Goal: Task Accomplishment & Management: Complete application form

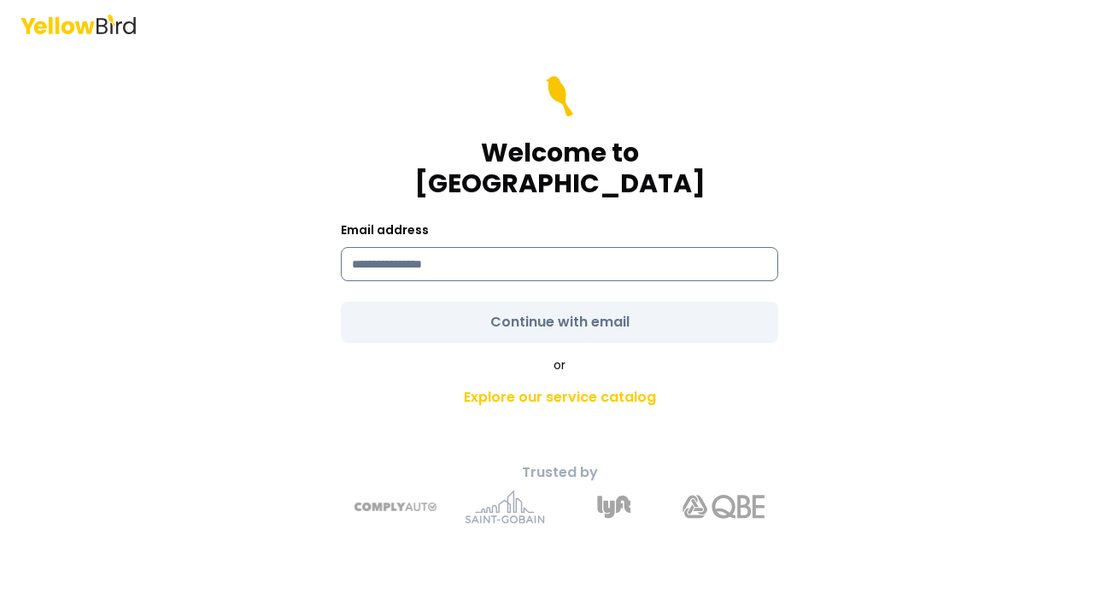
click at [501, 247] on input at bounding box center [559, 264] width 437 height 34
type input "**********"
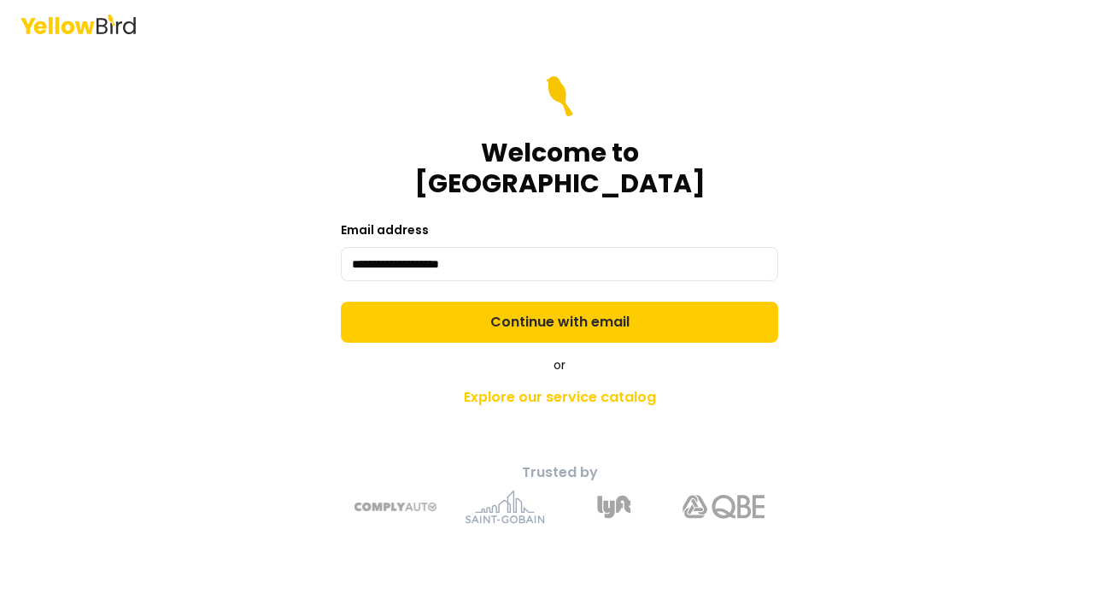
click at [539, 303] on form "**********" at bounding box center [559, 209] width 437 height 267
click at [539, 303] on button "Continue with email" at bounding box center [559, 322] width 437 height 41
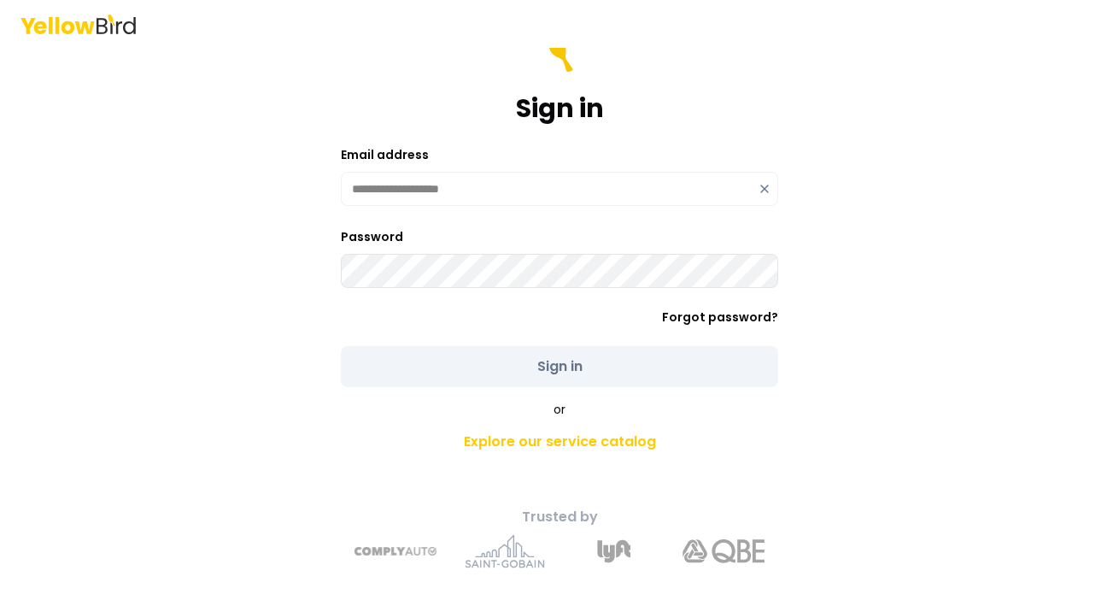
click at [560, 367] on button "Sign in" at bounding box center [559, 366] width 437 height 41
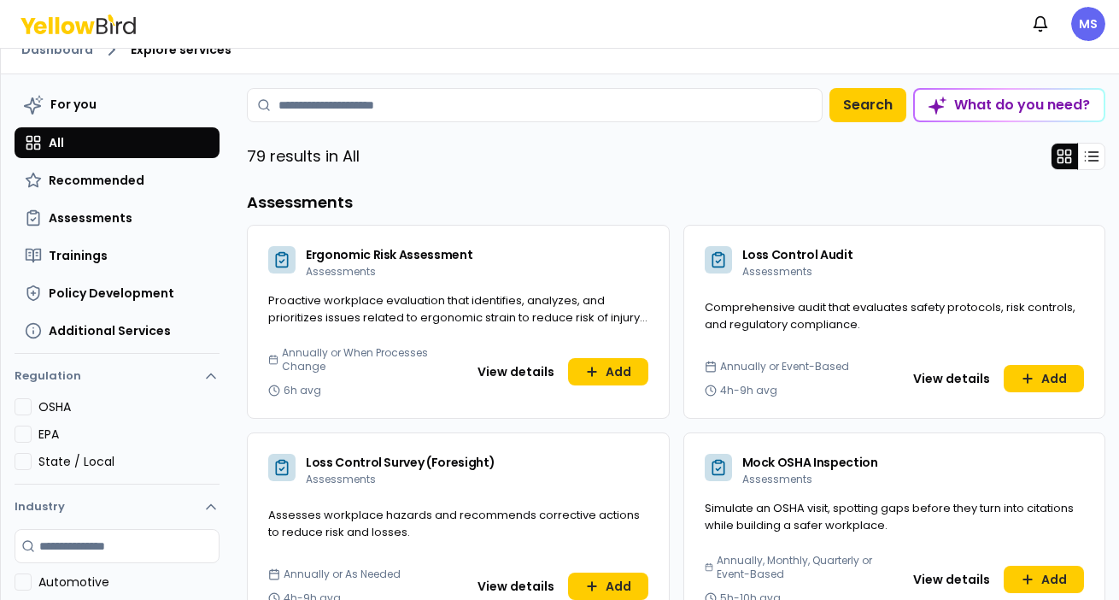
scroll to position [26, 0]
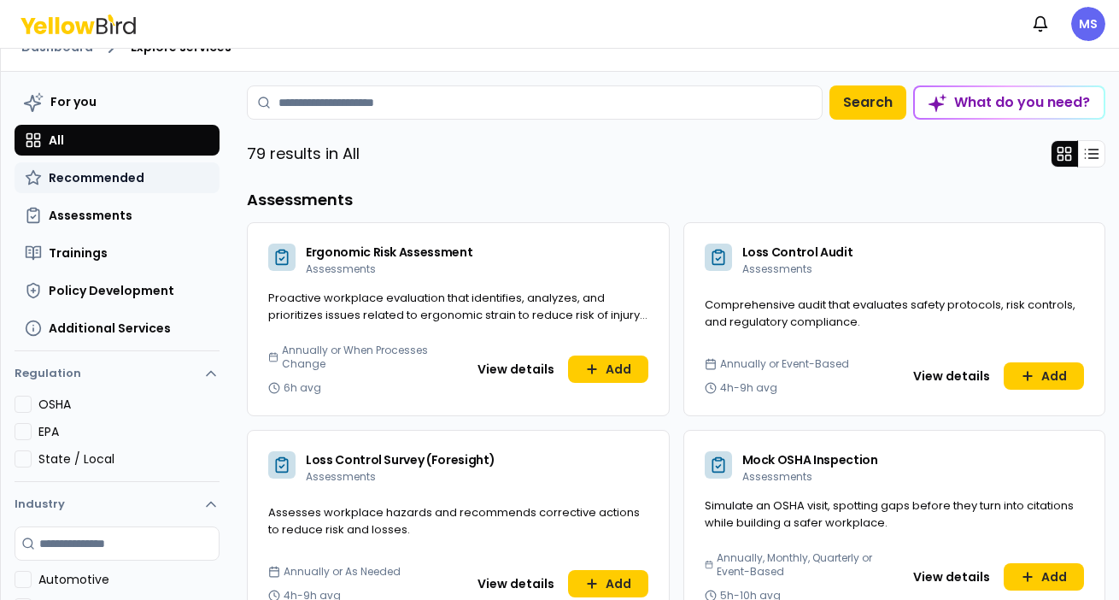
click at [105, 172] on span "Recommended" at bounding box center [97, 177] width 96 height 17
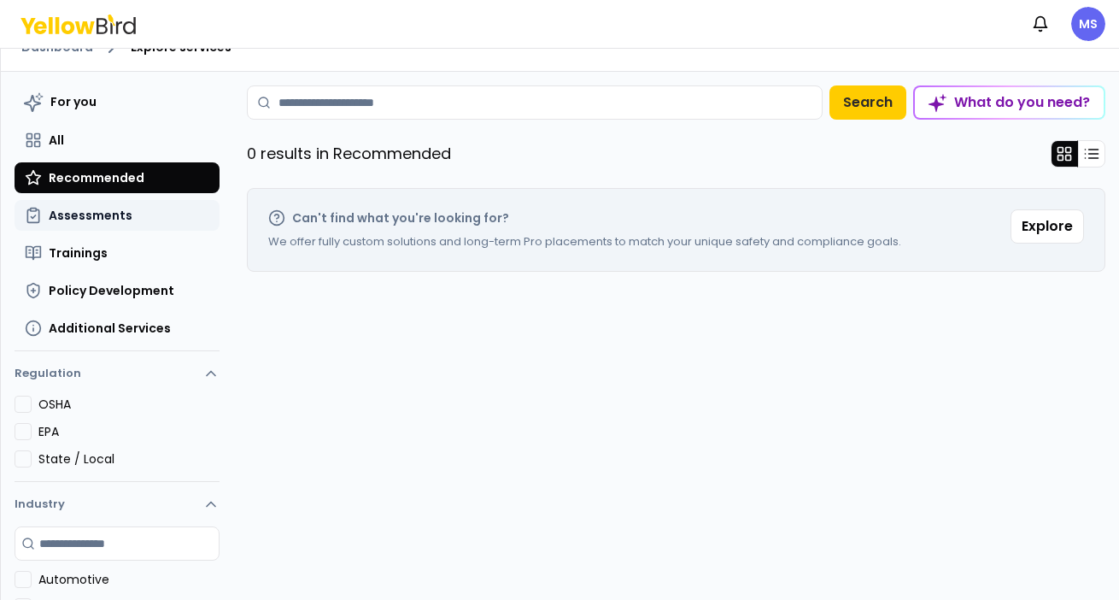
click at [91, 216] on span "Assessments" at bounding box center [91, 215] width 84 height 17
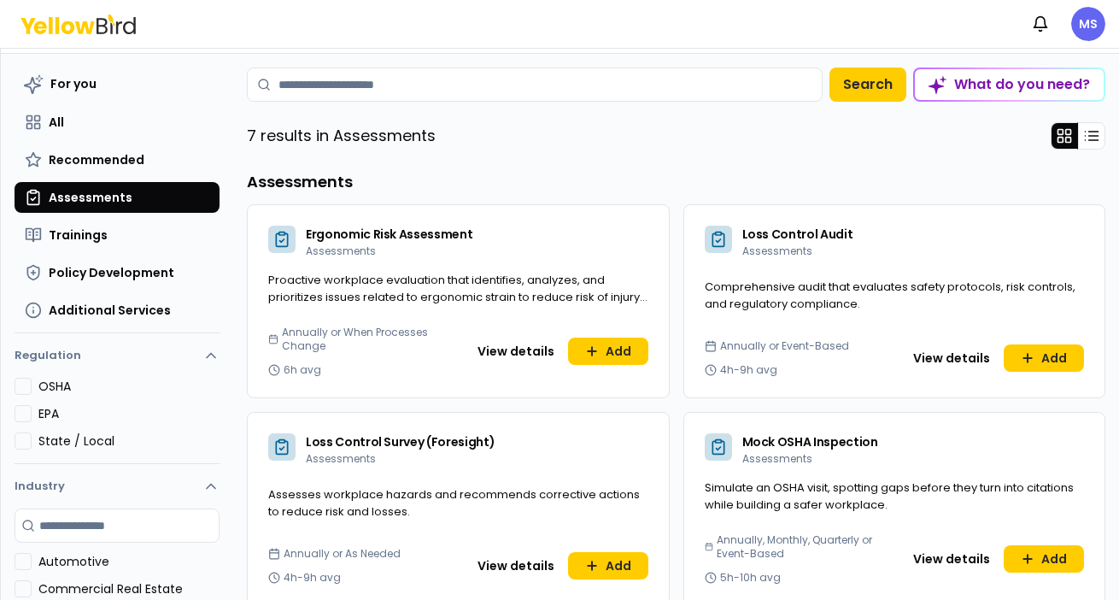
scroll to position [46, 0]
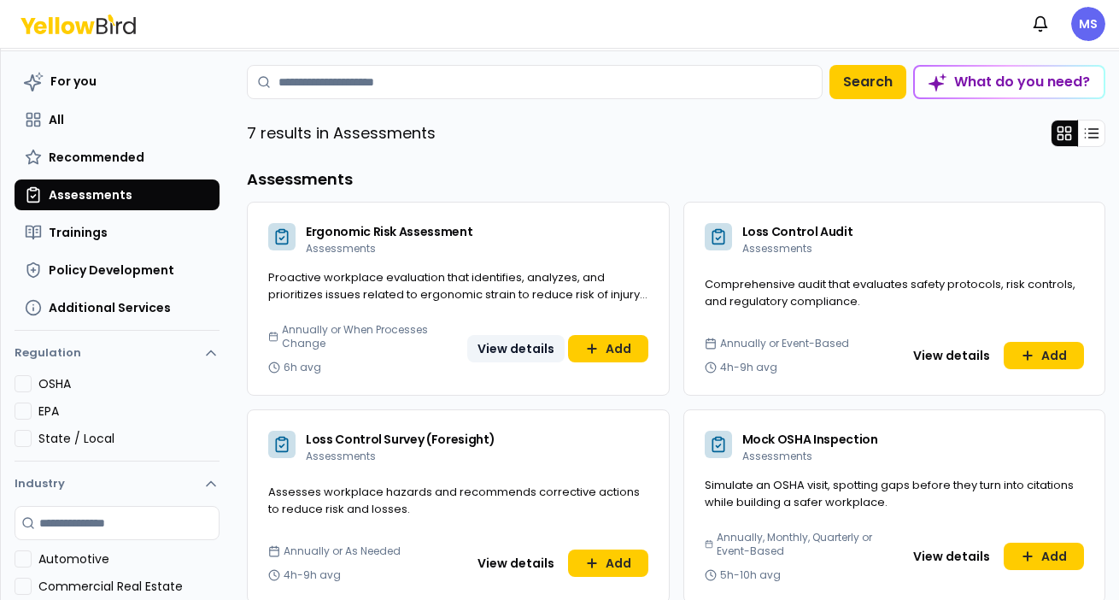
click at [521, 347] on button "View details" at bounding box center [515, 348] width 97 height 27
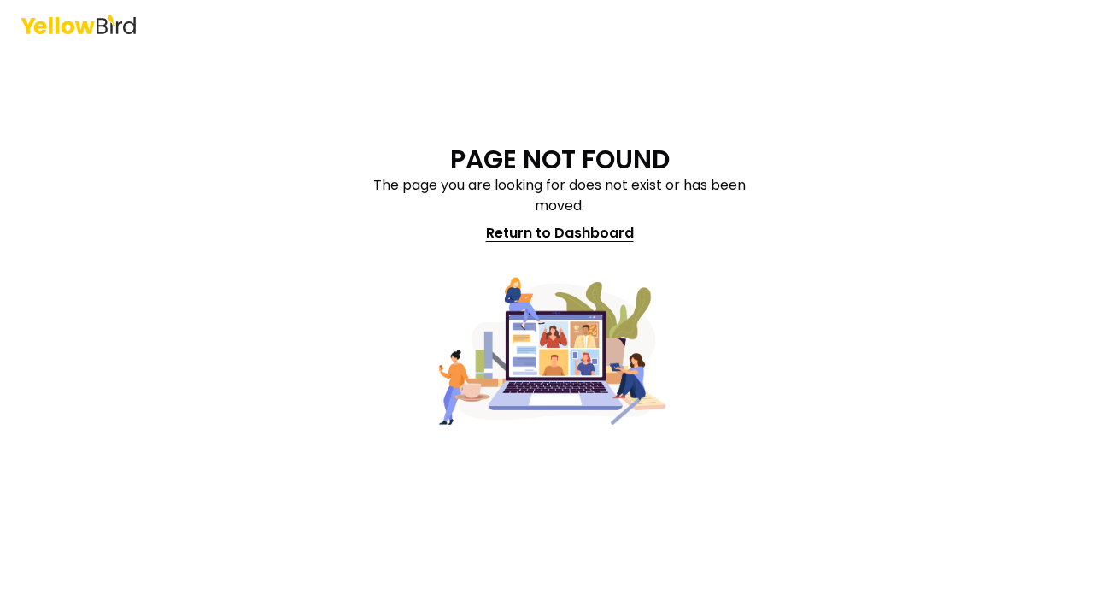
click at [583, 234] on link "Return to Dashboard" at bounding box center [560, 233] width 168 height 34
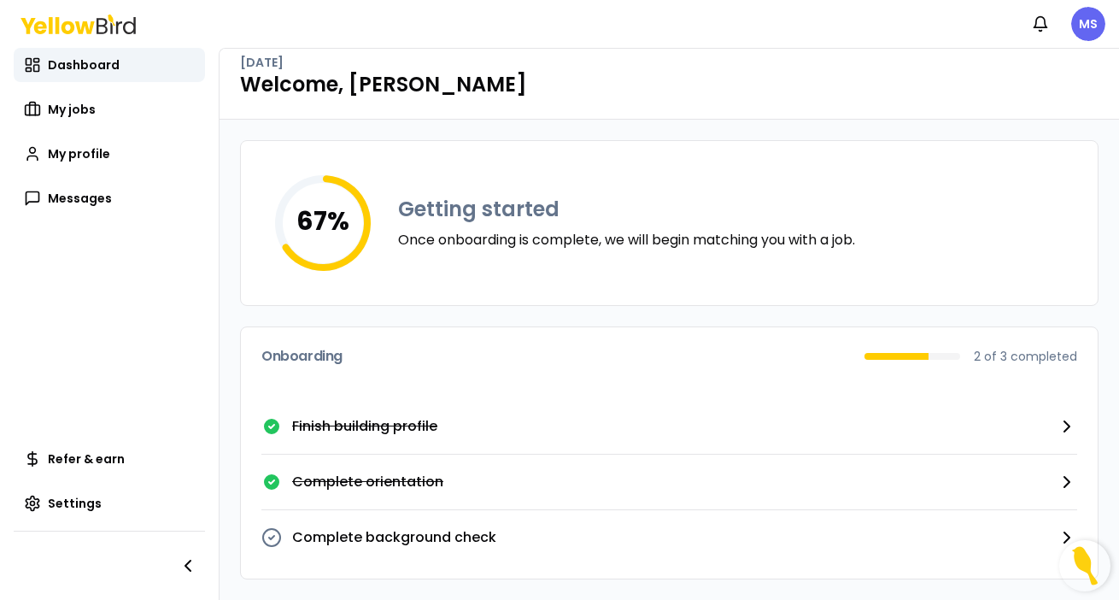
scroll to position [15, 0]
click at [72, 112] on span "My jobs" at bounding box center [72, 109] width 48 height 17
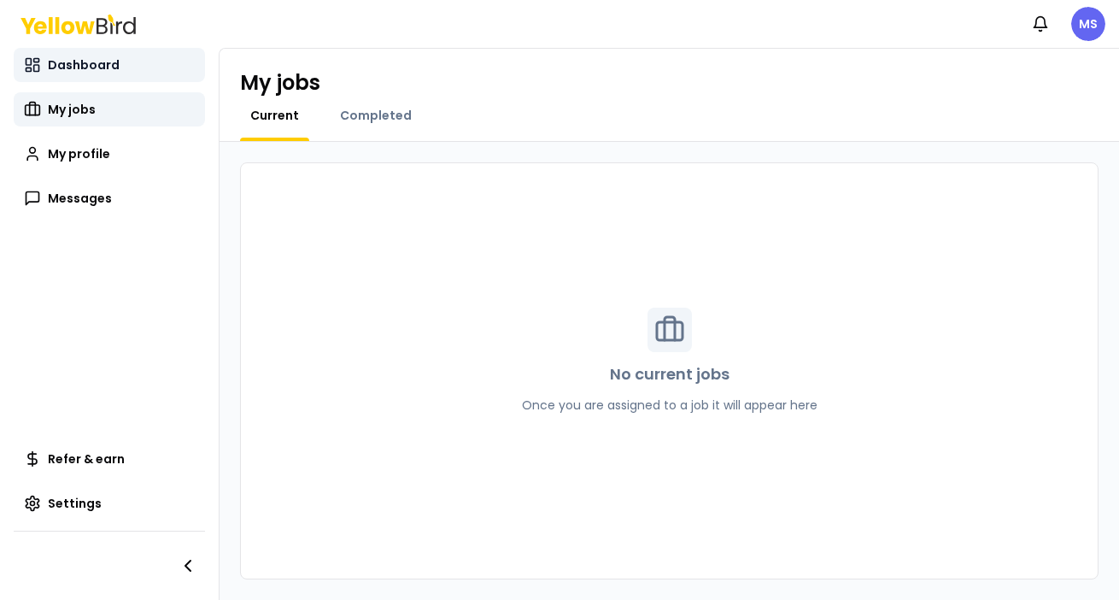
click at [59, 66] on span "Dashboard" at bounding box center [84, 64] width 72 height 17
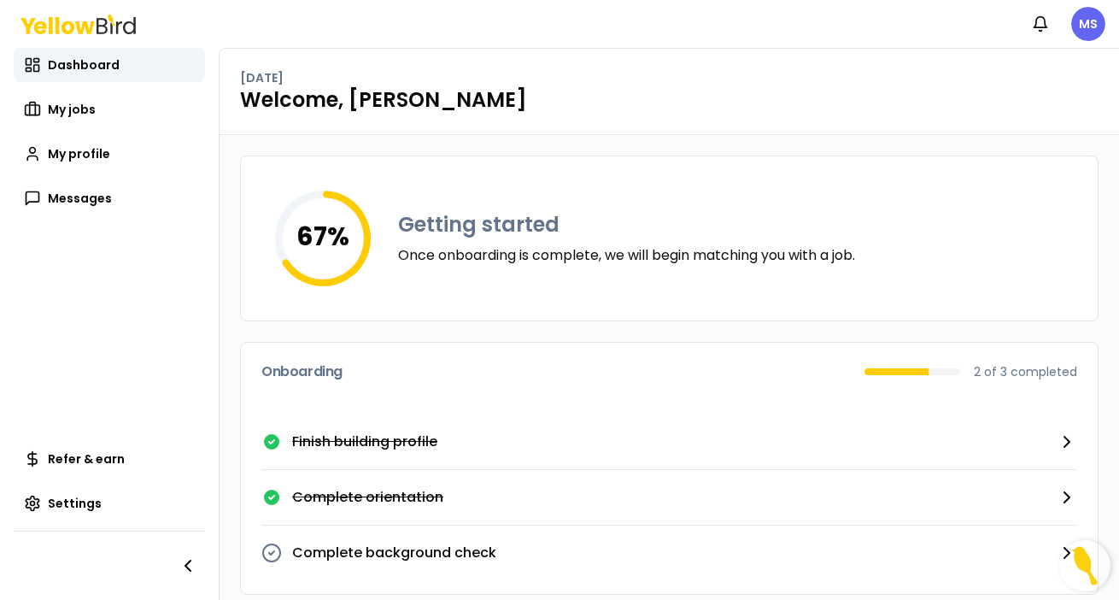
click at [79, 31] on icon at bounding box center [85, 27] width 20 height 13
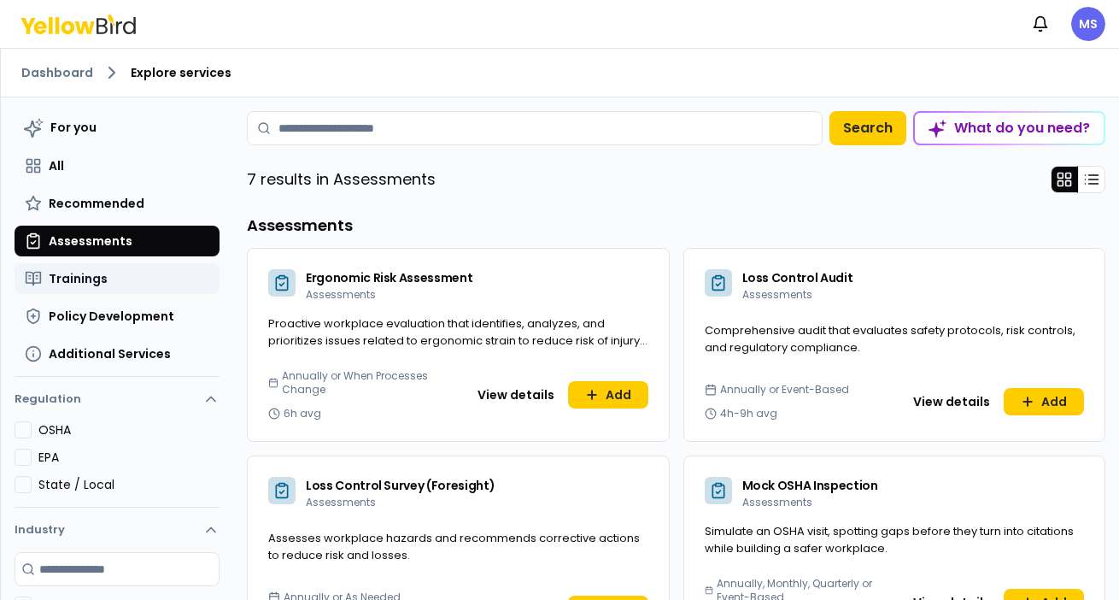
click at [83, 280] on span "Trainings" at bounding box center [78, 278] width 59 height 17
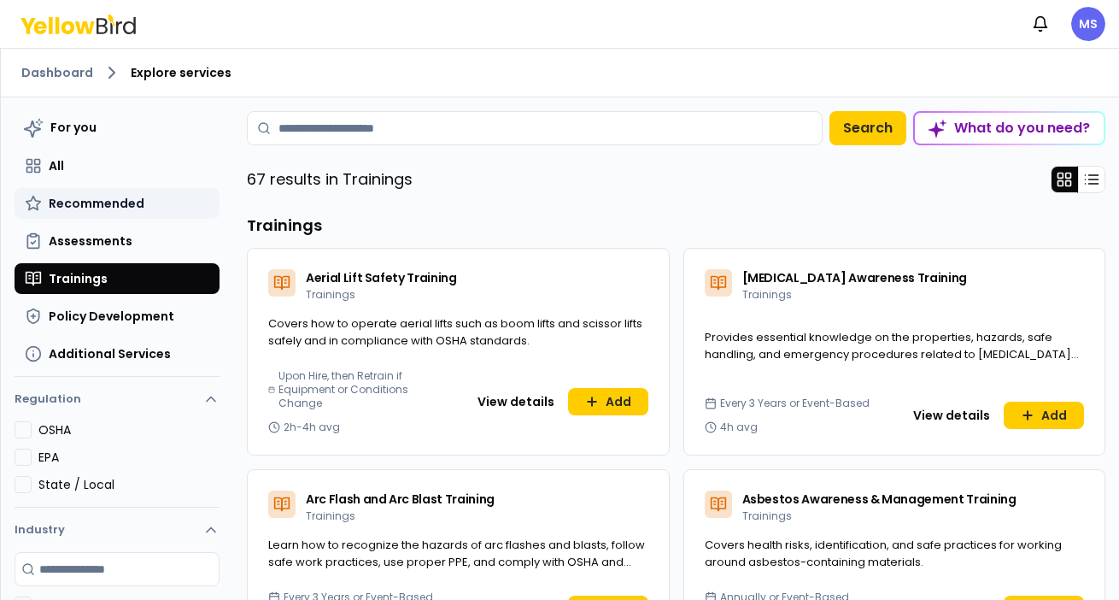
click at [75, 206] on span "Recommended" at bounding box center [97, 203] width 96 height 17
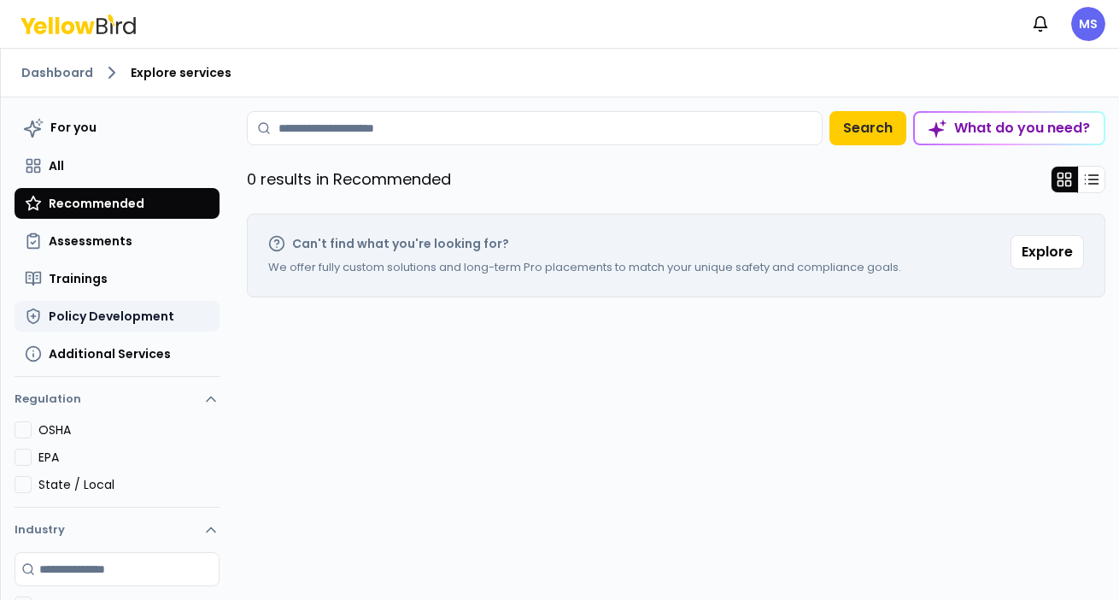
click at [87, 314] on span "Policy Development" at bounding box center [112, 316] width 126 height 17
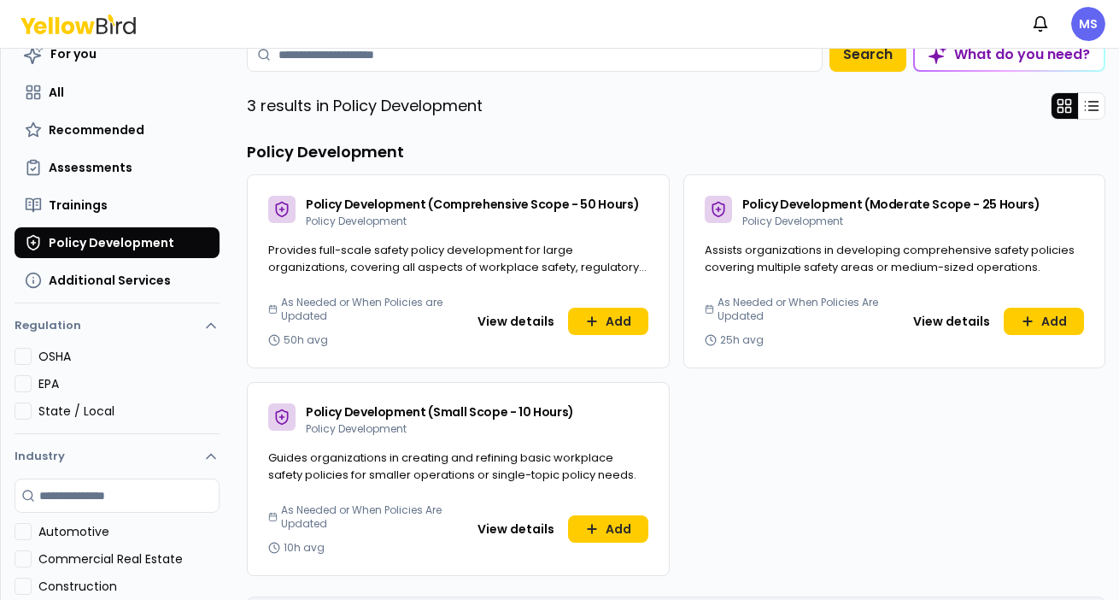
scroll to position [95, 0]
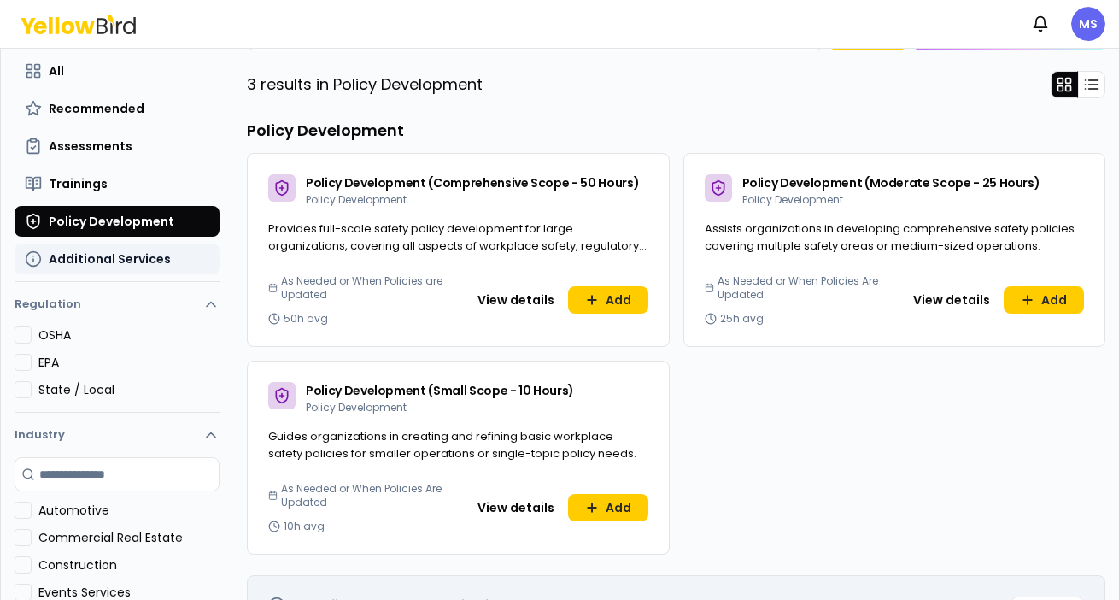
click at [130, 257] on span "Additional Services" at bounding box center [110, 258] width 122 height 17
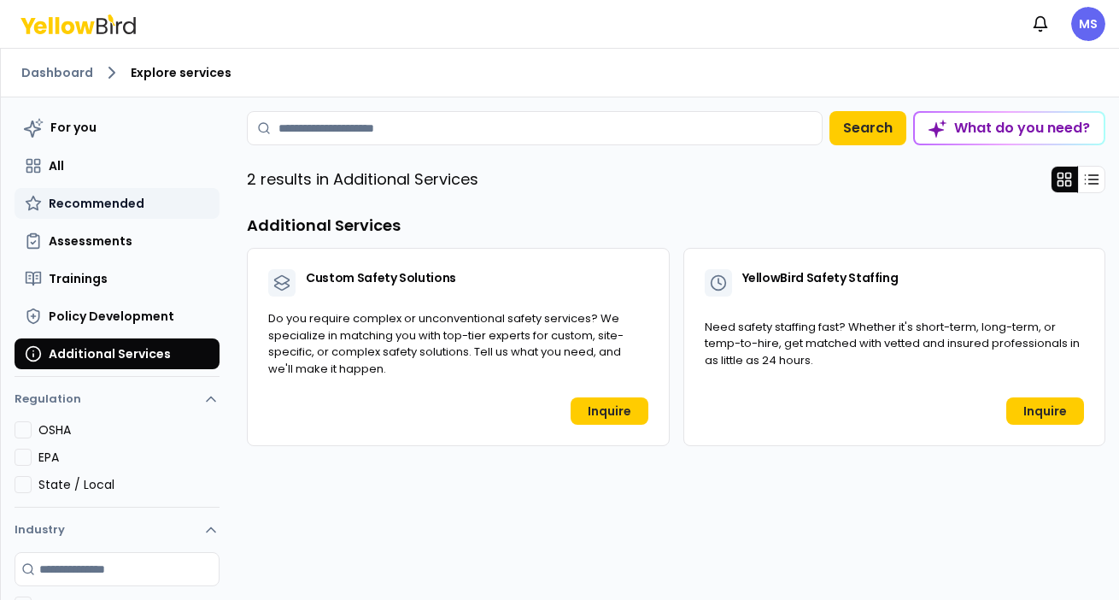
scroll to position [0, 0]
click at [47, 158] on button "All" at bounding box center [117, 165] width 205 height 31
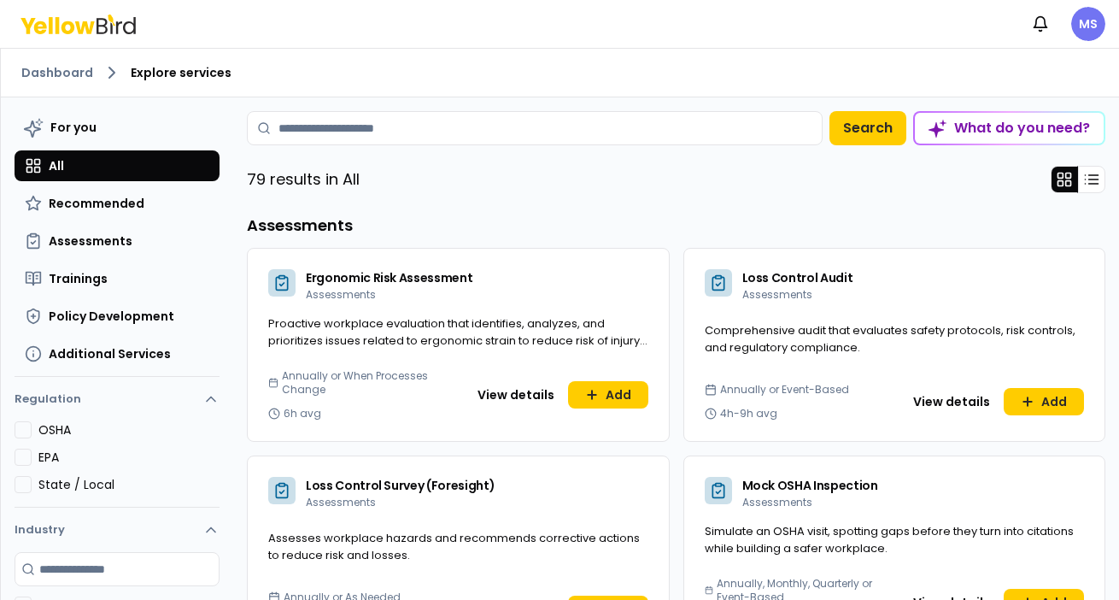
click at [1084, 25] on html "Notifications MS Dashboard Explore services For you All Recommended Assessments…" at bounding box center [559, 300] width 1119 height 600
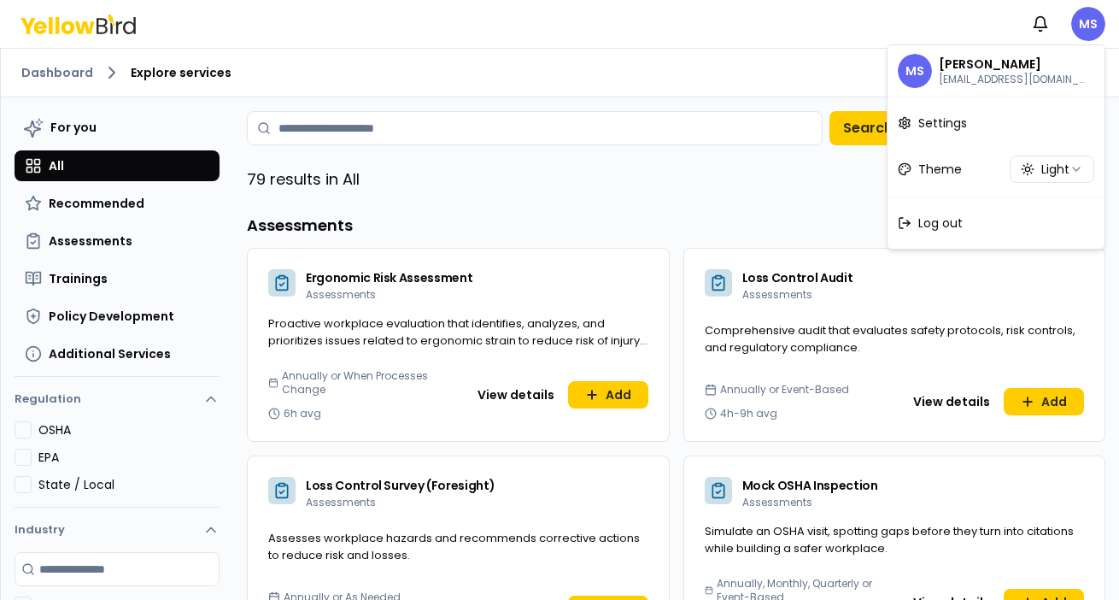
click at [93, 245] on html "Notifications MS Dashboard Explore services For you All Recommended Assessments…" at bounding box center [559, 300] width 1119 height 600
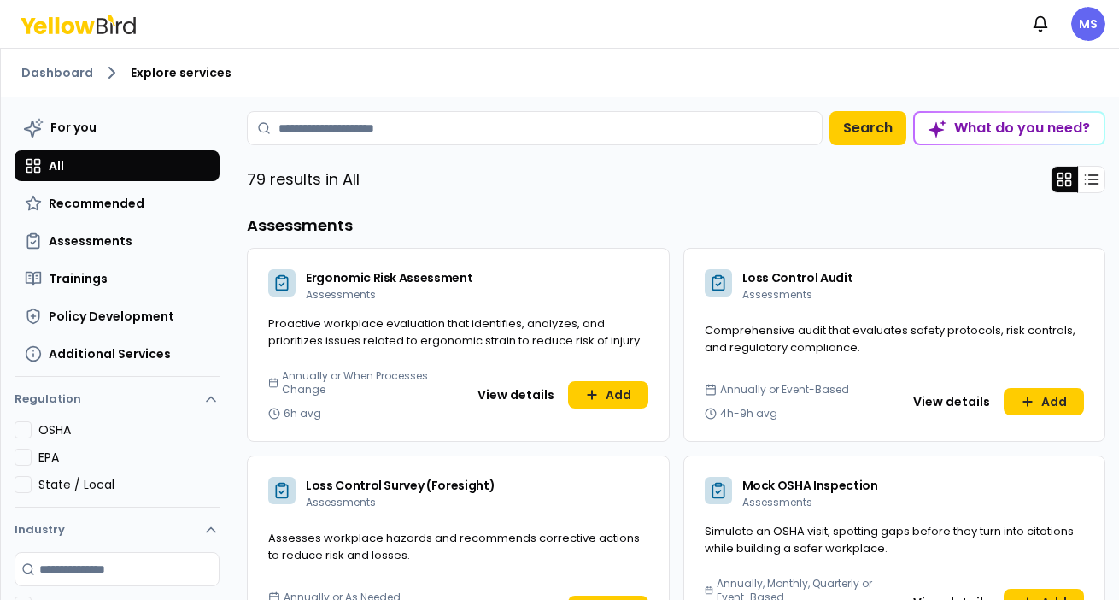
click at [93, 245] on span "Assessments" at bounding box center [91, 240] width 84 height 17
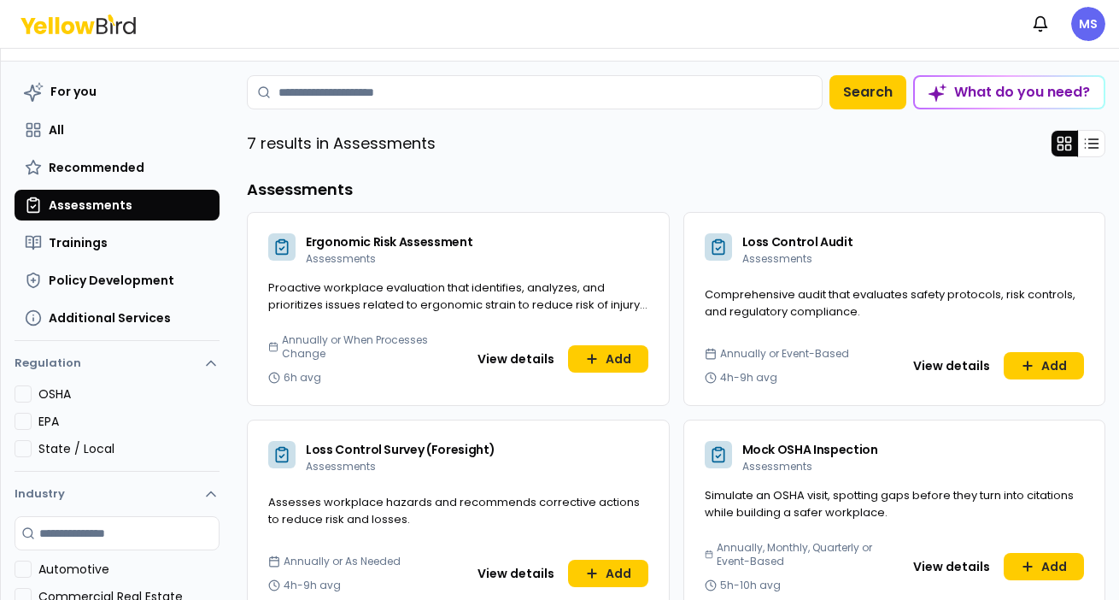
scroll to position [57, 0]
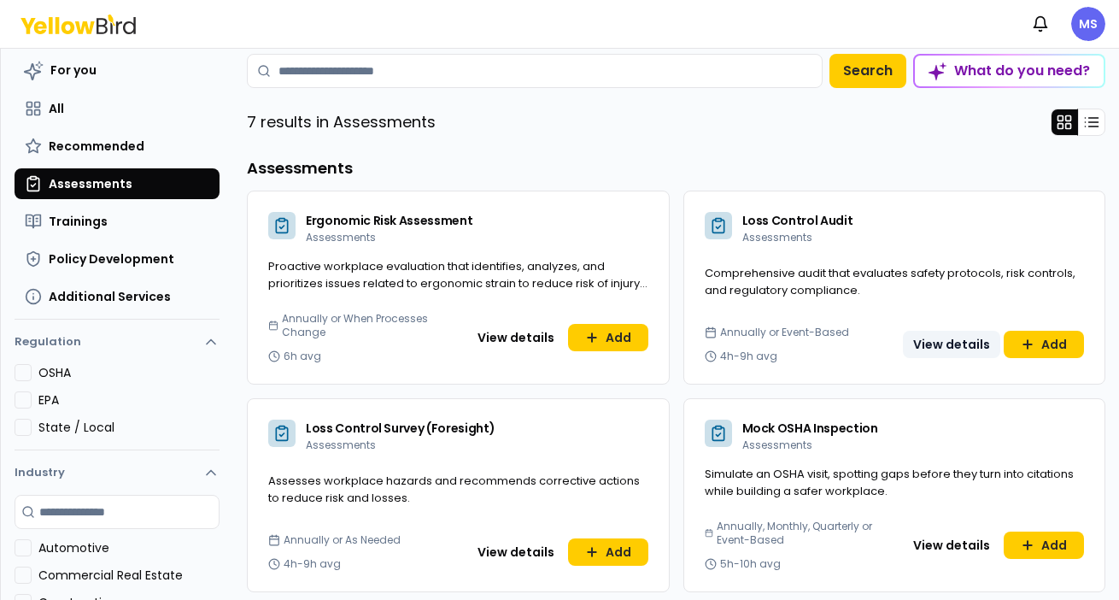
click at [971, 346] on button "View details" at bounding box center [951, 344] width 97 height 27
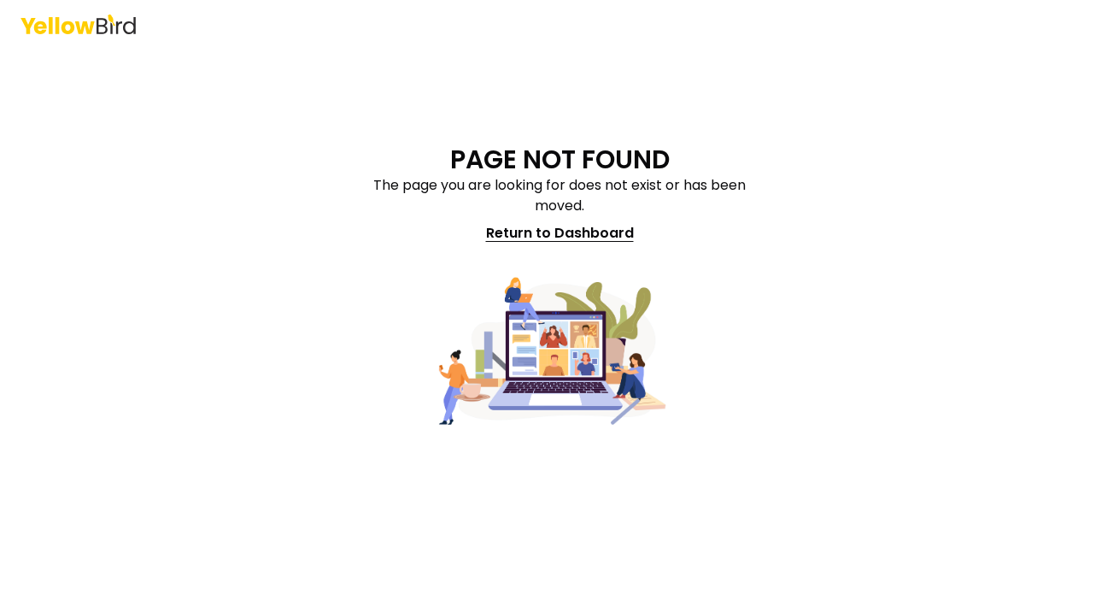
click at [534, 232] on link "Return to Dashboard" at bounding box center [560, 233] width 168 height 34
